Goal: Complete application form

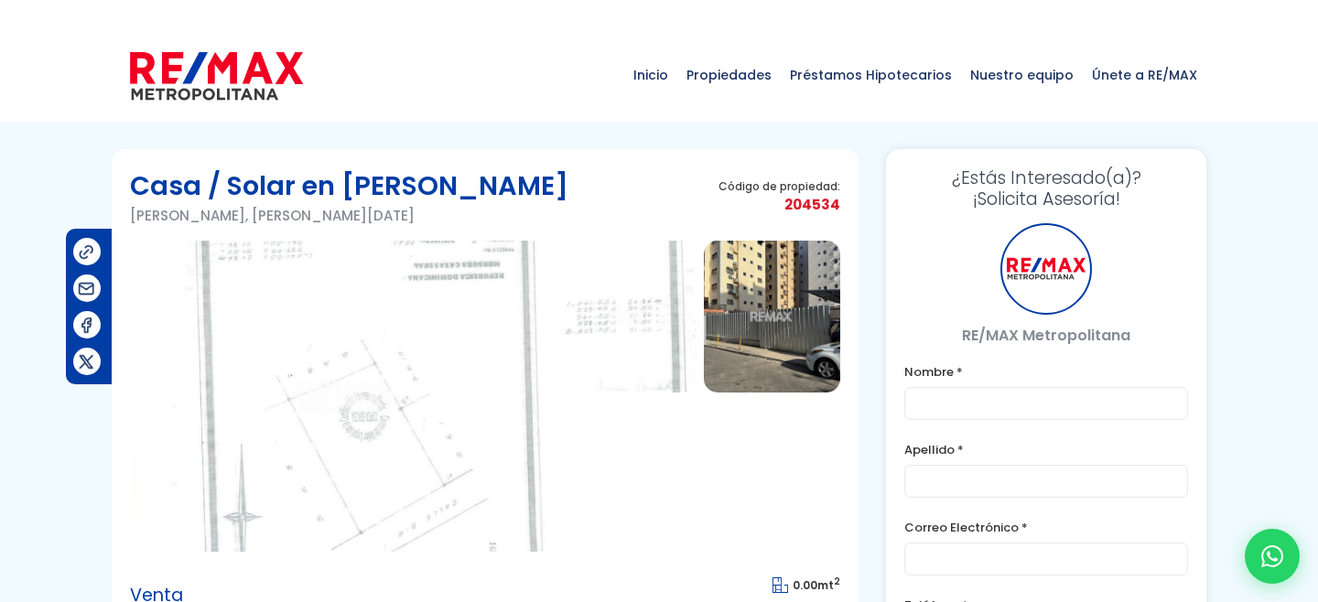
type input "Franklin prueba"
type input "[PERSON_NAME]"
type input "[PERSON_NAME][EMAIL_ADDRESS][DOMAIN_NAME]"
type input "[PHONE_NUMBER]"
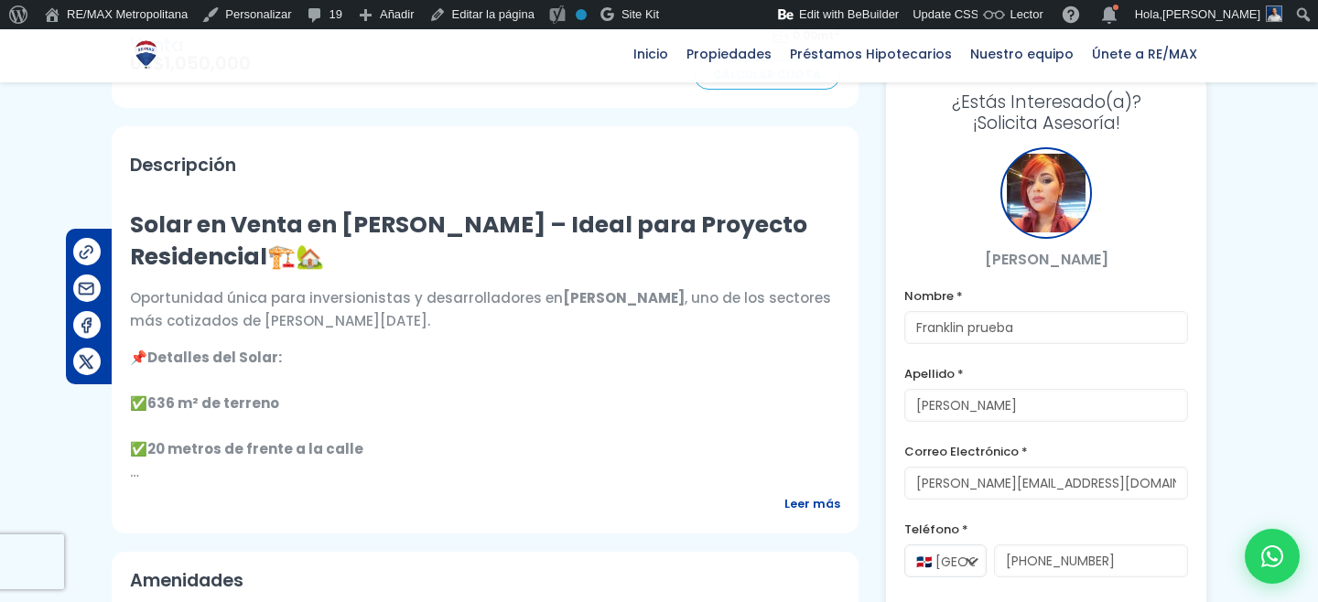
scroll to position [733, 0]
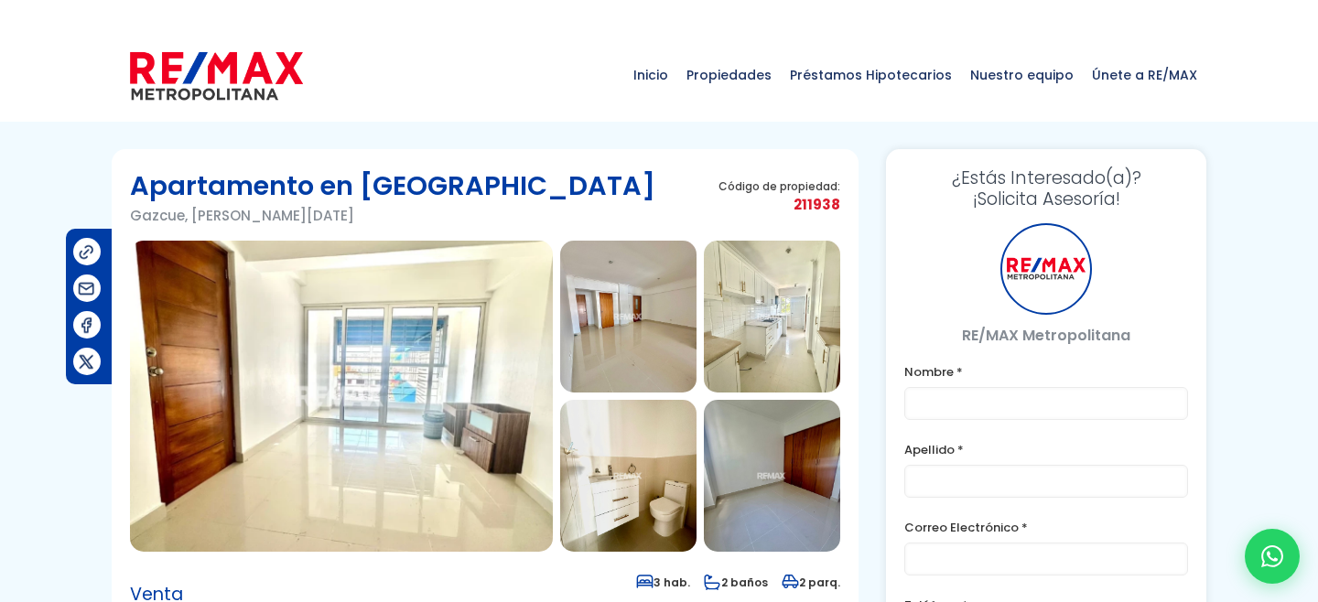
type input "Franklin prueba"
type input "[PERSON_NAME]"
type input "[PERSON_NAME][EMAIL_ADDRESS][DOMAIN_NAME]"
type input "[PHONE_NUMBER]"
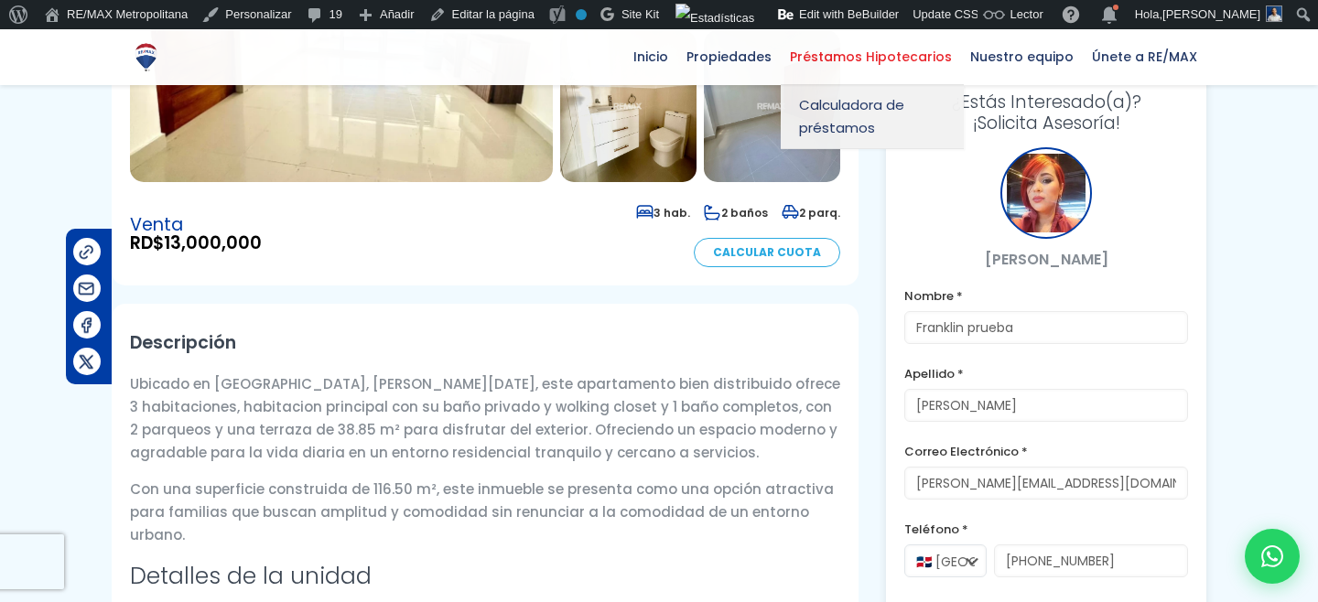
scroll to position [498, 0]
